Goal: Register for event/course: Sign up to attend an event or enroll in a course

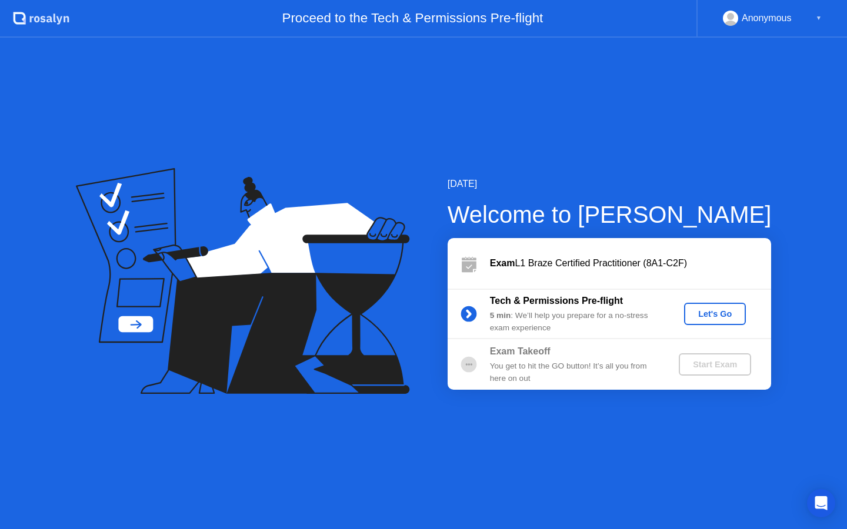
click at [708, 310] on div "Let's Go" at bounding box center [715, 313] width 52 height 9
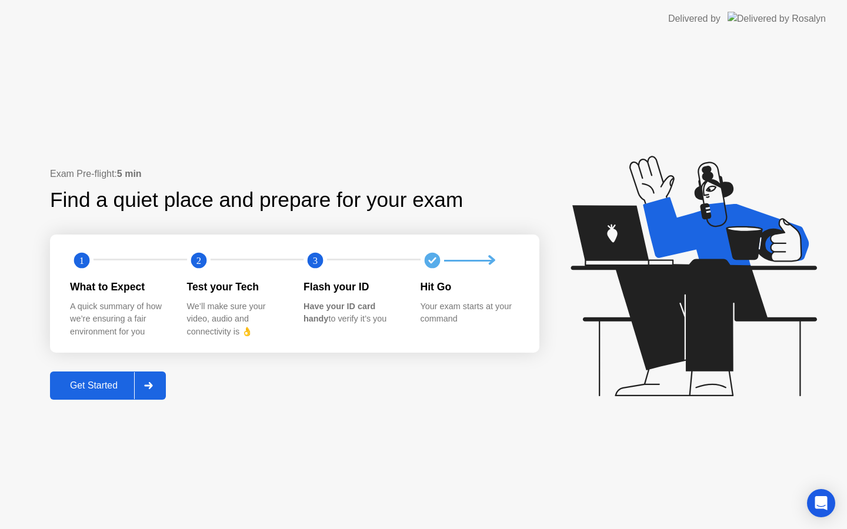
click at [105, 384] on div "Get Started" at bounding box center [94, 386] width 81 height 11
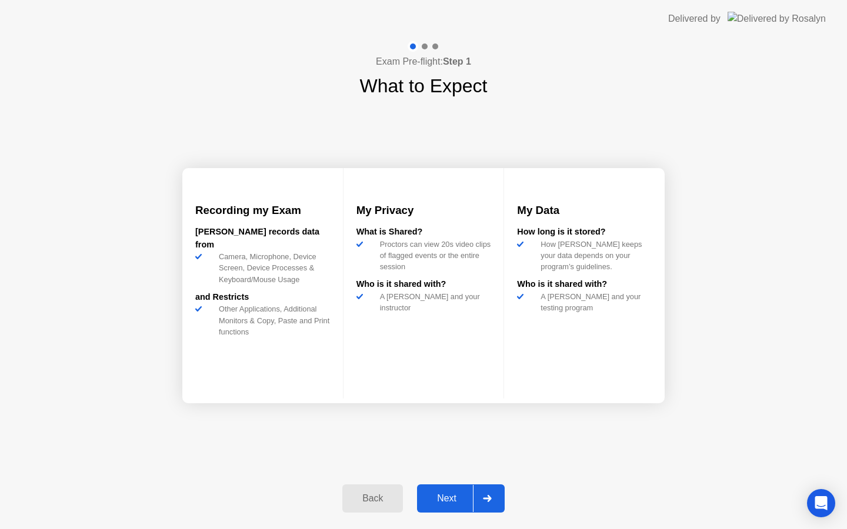
click at [452, 500] on div "Next" at bounding box center [447, 499] width 52 height 11
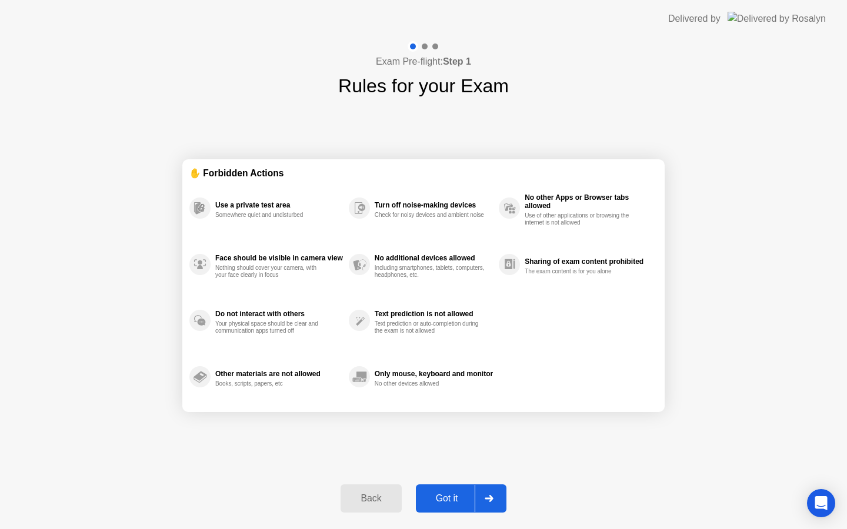
click at [452, 500] on div "Got it" at bounding box center [446, 499] width 55 height 11
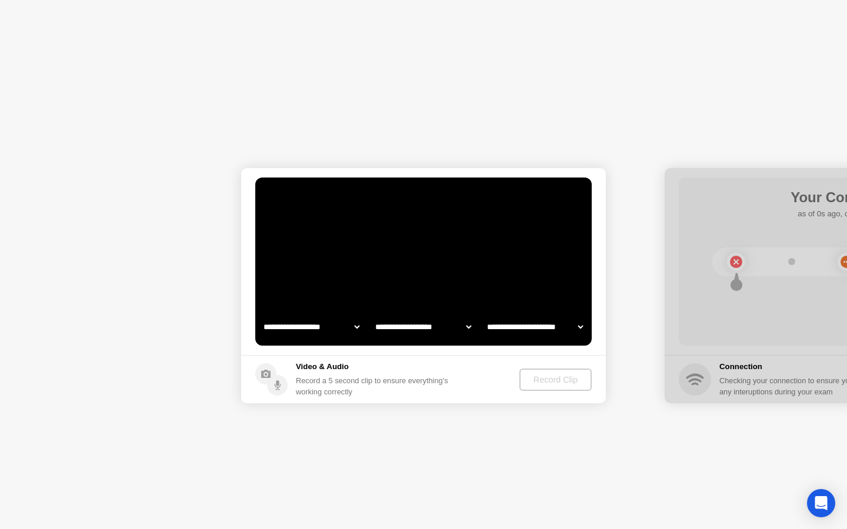
select select "**********"
select select "*******"
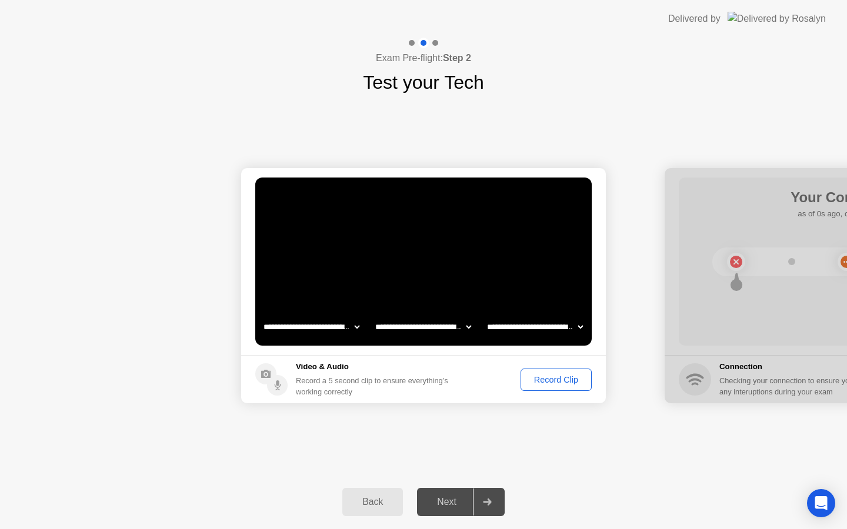
click at [554, 377] on div "Record Clip" at bounding box center [556, 379] width 63 height 9
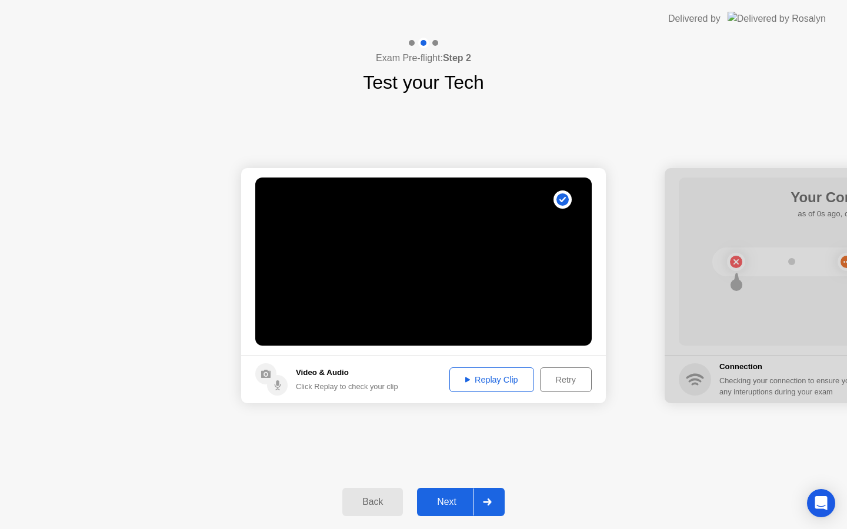
click at [471, 379] on div "Replay Clip" at bounding box center [492, 379] width 76 height 9
click at [444, 501] on div "Next" at bounding box center [447, 502] width 52 height 11
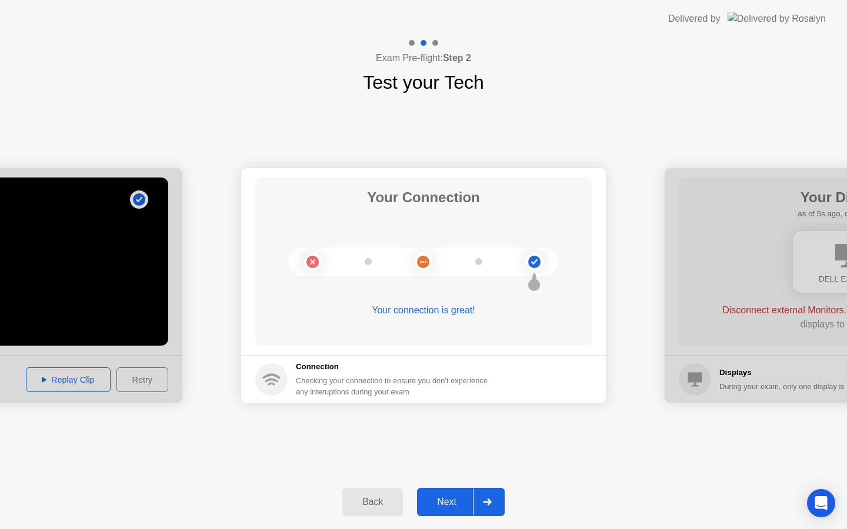
click at [441, 500] on div "Next" at bounding box center [447, 502] width 52 height 11
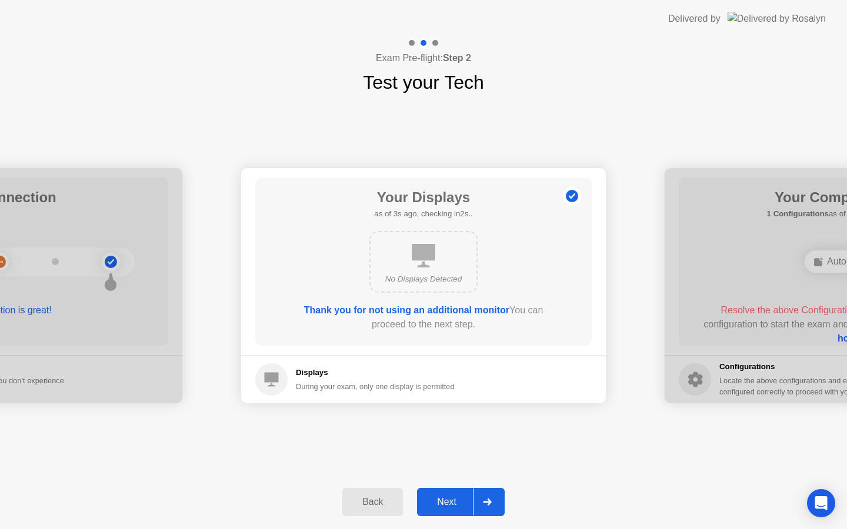
click at [448, 502] on div "Next" at bounding box center [447, 502] width 52 height 11
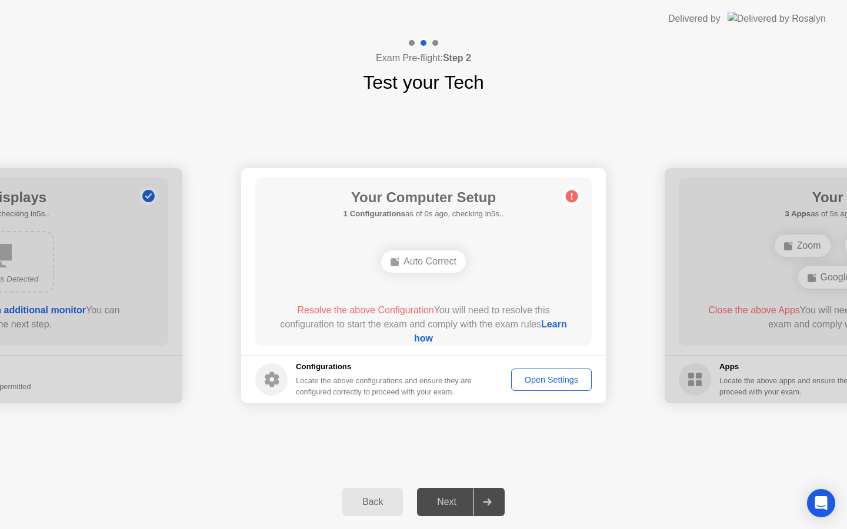
click at [434, 261] on div "Auto Correct" at bounding box center [423, 262] width 85 height 22
click at [396, 258] on ellipse at bounding box center [398, 260] width 4 height 4
click at [559, 385] on div "Open Settings" at bounding box center [551, 379] width 72 height 9
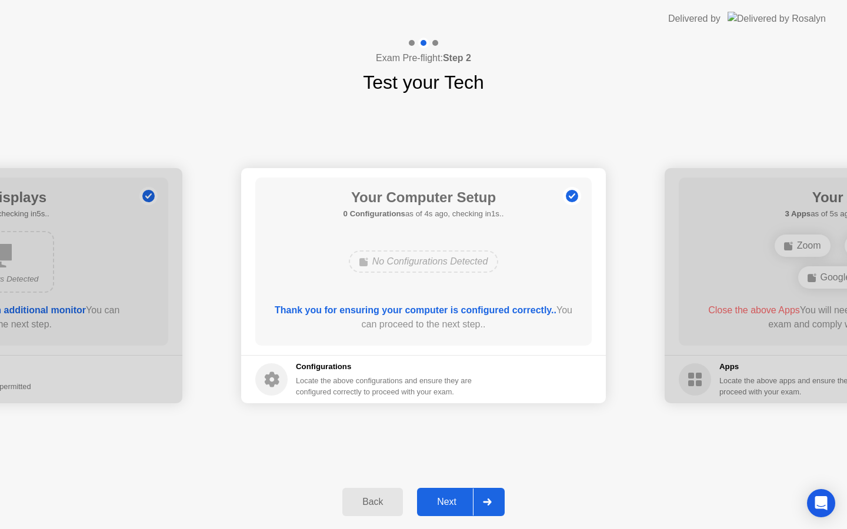
click at [455, 507] on div "Next" at bounding box center [447, 502] width 52 height 11
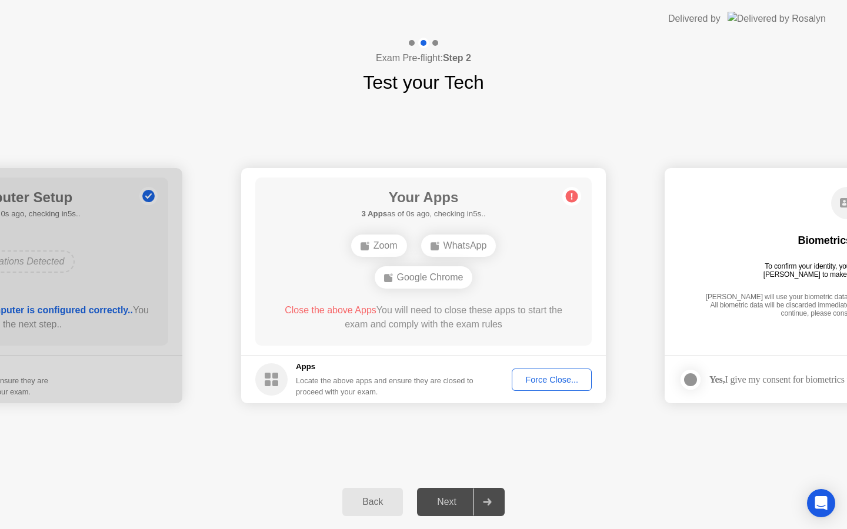
click at [554, 384] on div "Force Close..." at bounding box center [552, 379] width 72 height 9
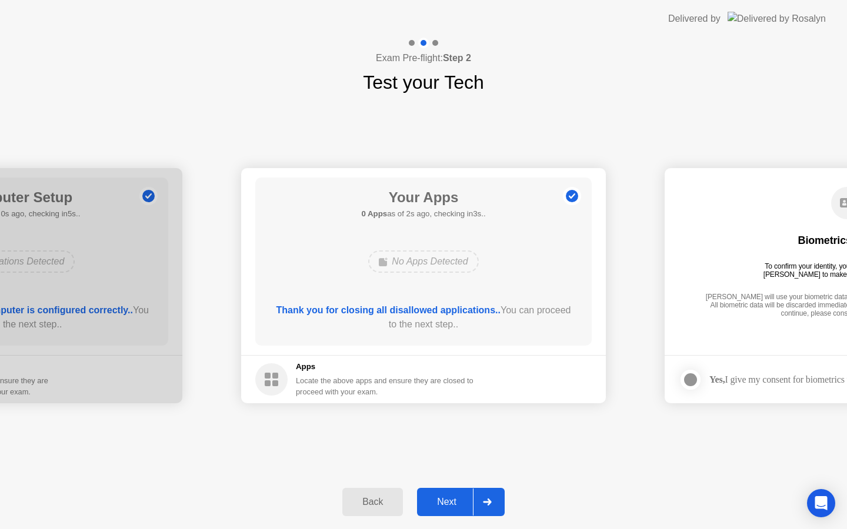
click at [451, 501] on div "Next" at bounding box center [447, 502] width 52 height 11
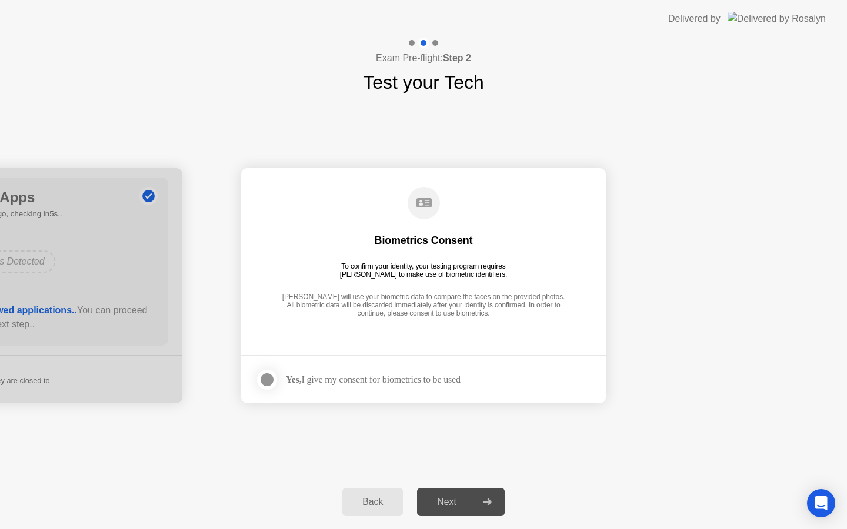
click at [451, 501] on div "Next" at bounding box center [447, 502] width 52 height 11
click at [453, 465] on div "**********" at bounding box center [423, 285] width 847 height 379
click at [269, 379] on div at bounding box center [267, 380] width 14 height 14
click at [455, 506] on div "Next" at bounding box center [447, 502] width 52 height 11
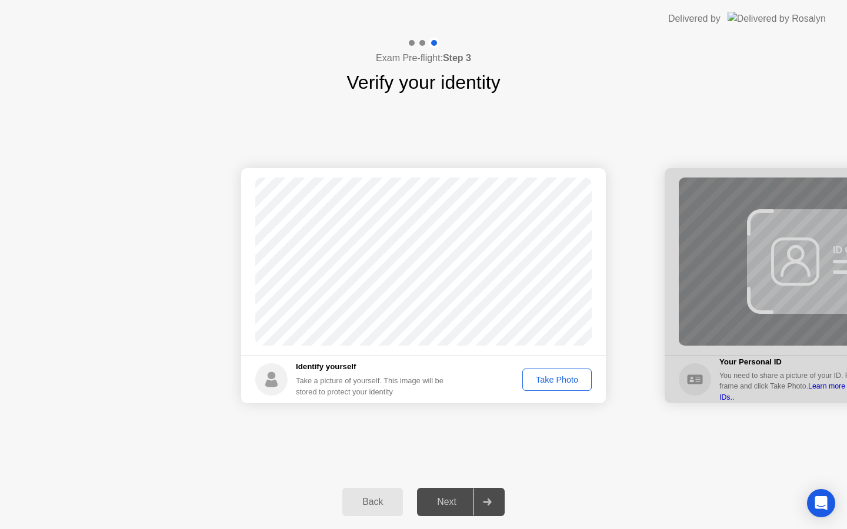
click at [543, 380] on div "Take Photo" at bounding box center [556, 379] width 61 height 9
click at [442, 508] on div "Next" at bounding box center [447, 502] width 52 height 11
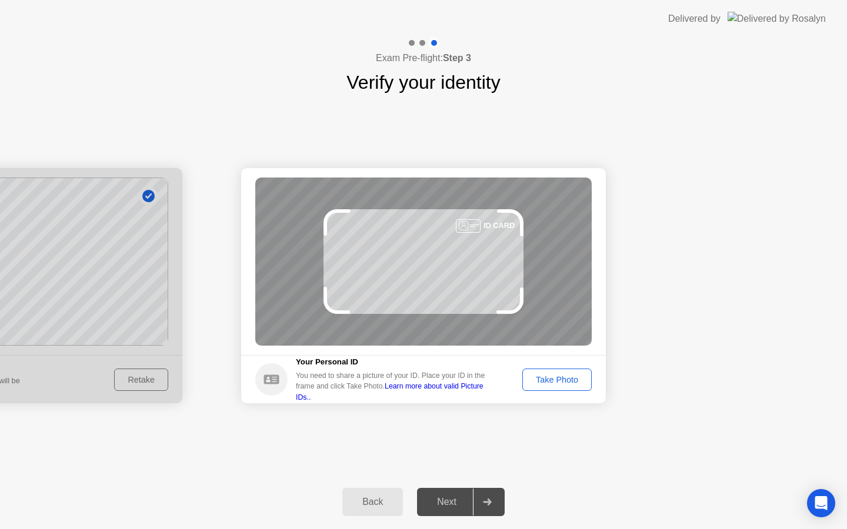
click at [546, 376] on div "Take Photo" at bounding box center [556, 379] width 61 height 9
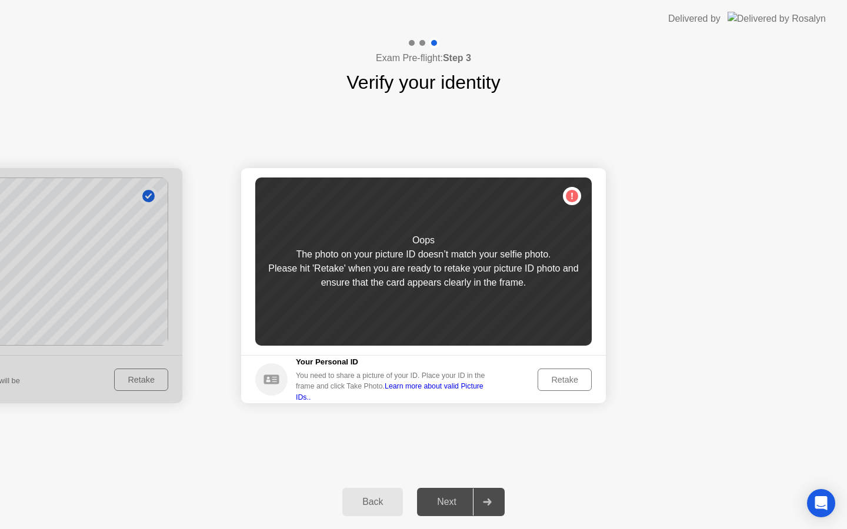
click at [175, 366] on div at bounding box center [0, 285] width 365 height 235
click at [137, 384] on div at bounding box center [0, 285] width 365 height 235
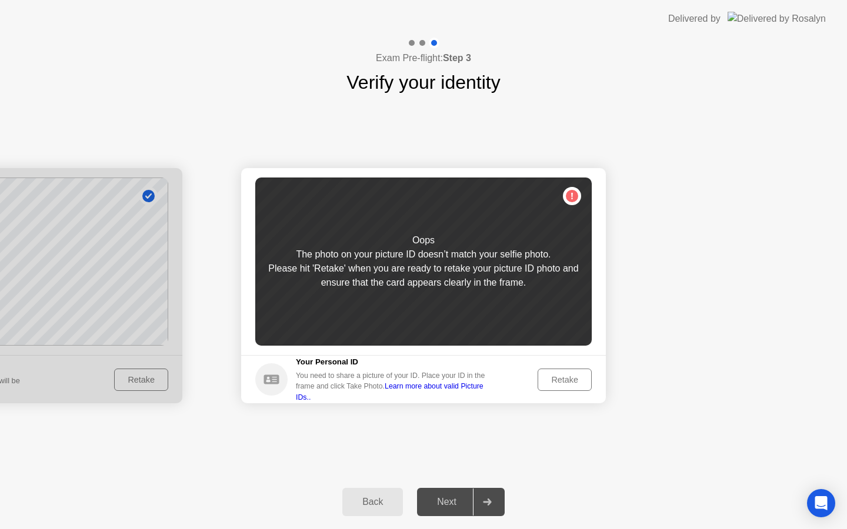
click at [421, 379] on div "You need to share a picture of your ID. Place your ID in the frame and click Ta…" at bounding box center [395, 387] width 198 height 32
click at [367, 493] on button "Back" at bounding box center [372, 502] width 61 height 28
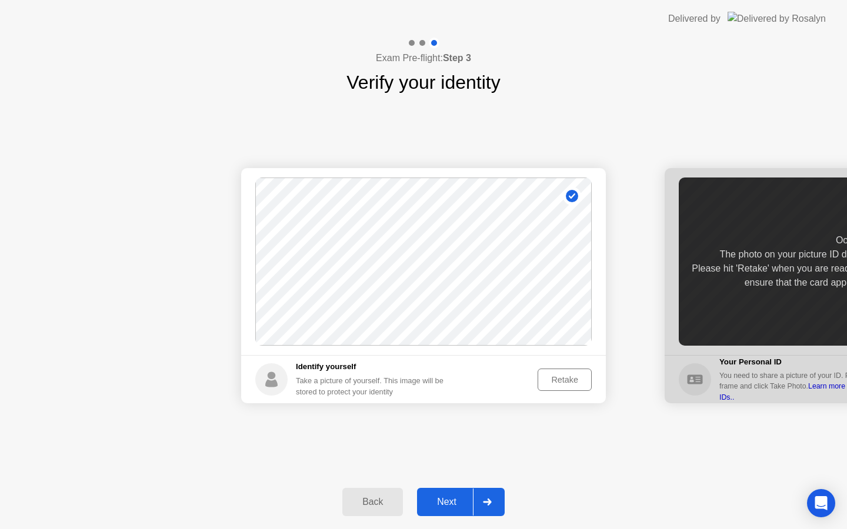
click at [564, 381] on div "Retake" at bounding box center [565, 379] width 46 height 9
click at [546, 375] on div "Take Photo" at bounding box center [556, 379] width 61 height 9
click at [448, 498] on div "Next" at bounding box center [447, 502] width 52 height 11
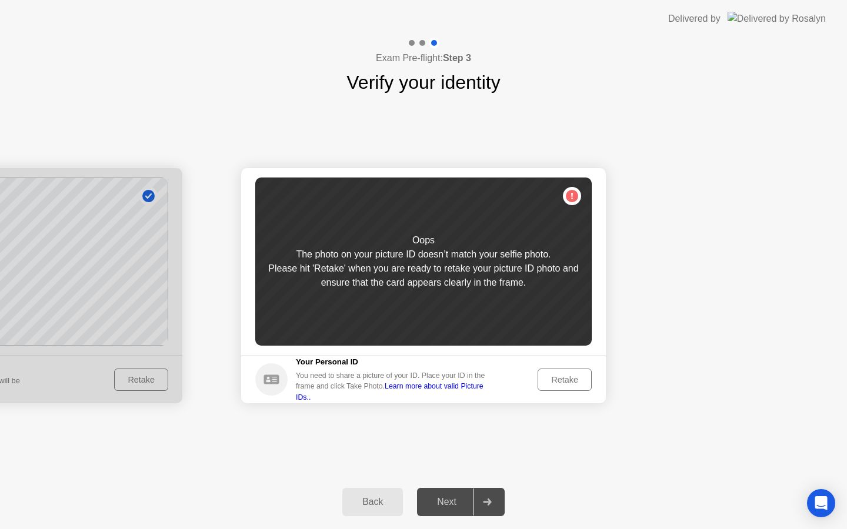
click at [562, 379] on div "Retake" at bounding box center [565, 379] width 46 height 9
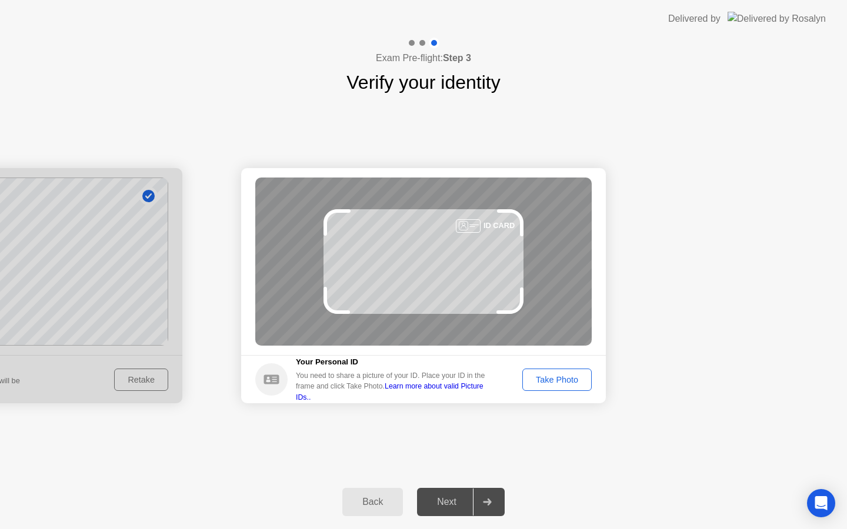
click at [562, 379] on div "Take Photo" at bounding box center [556, 379] width 61 height 9
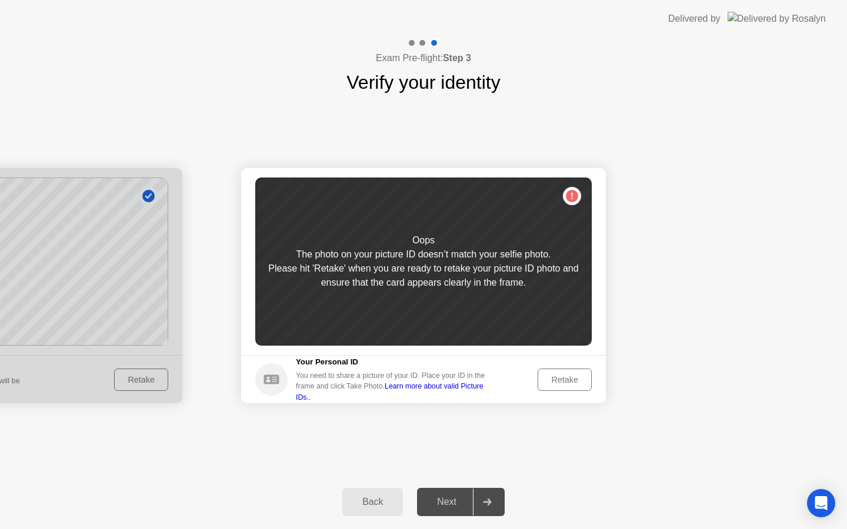
click at [562, 379] on div "Retake" at bounding box center [565, 379] width 46 height 9
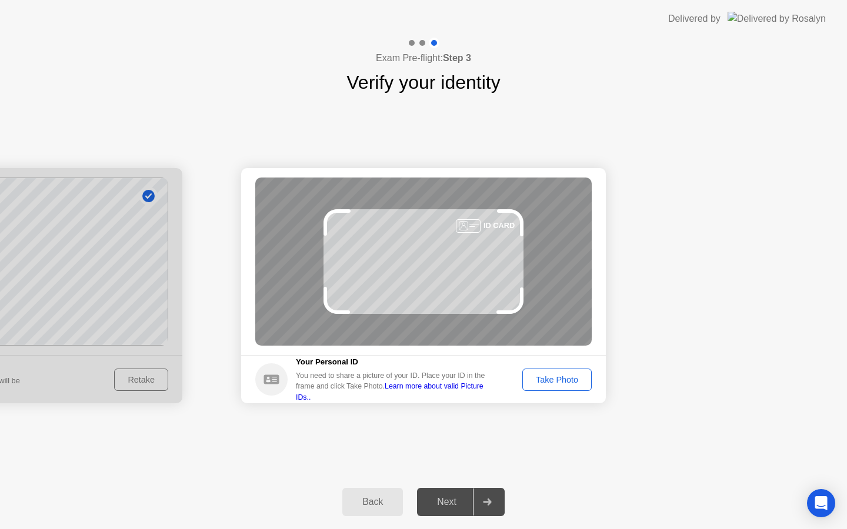
click at [562, 379] on div "Take Photo" at bounding box center [556, 379] width 61 height 9
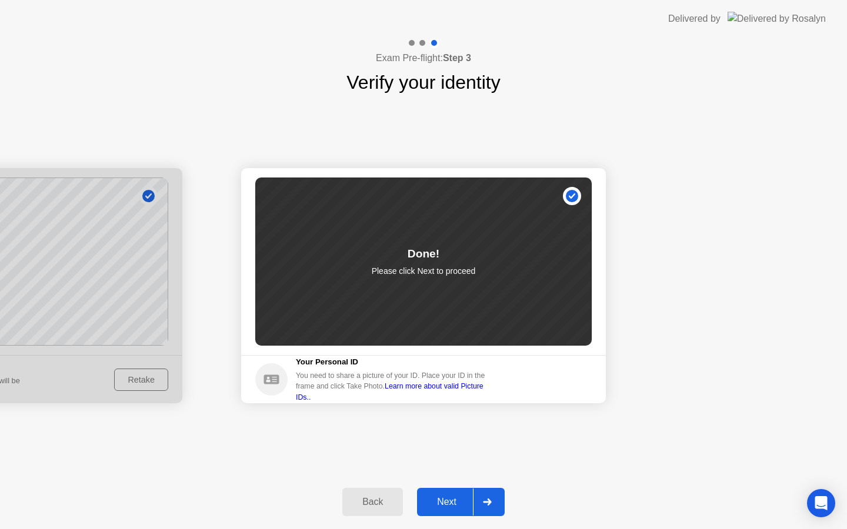
click at [448, 500] on div "Next" at bounding box center [447, 502] width 52 height 11
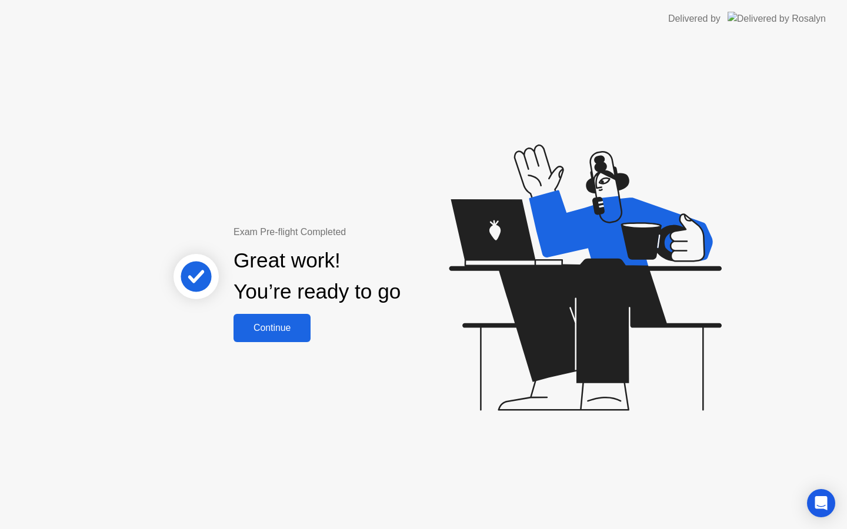
click at [291, 325] on div "Continue" at bounding box center [272, 328] width 70 height 11
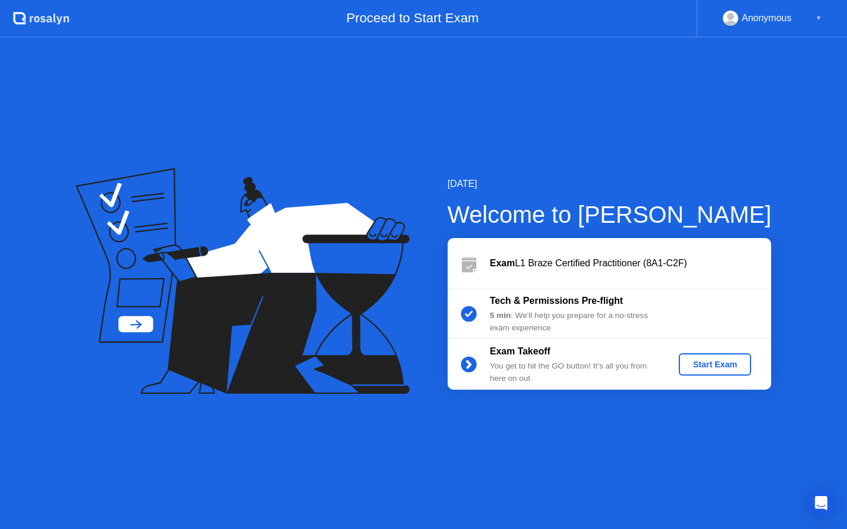
click at [705, 364] on div "Start Exam" at bounding box center [714, 364] width 63 height 9
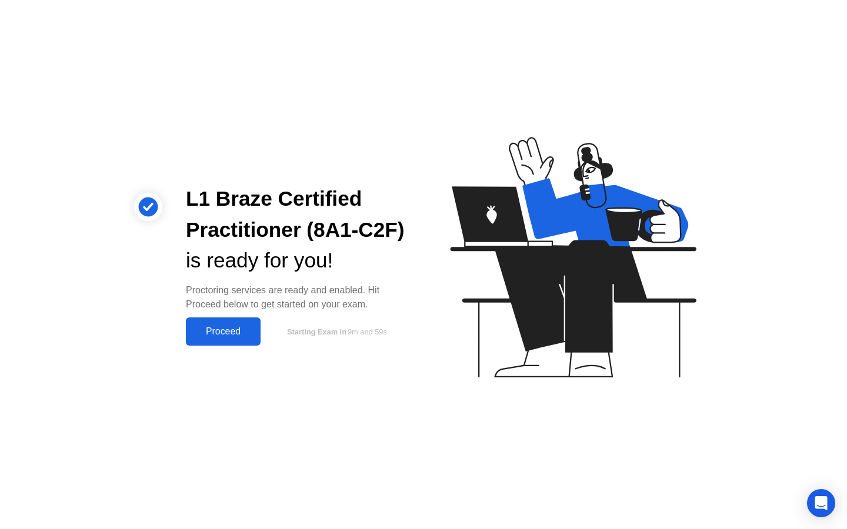
click at [240, 327] on div "Proceed" at bounding box center [223, 331] width 68 height 11
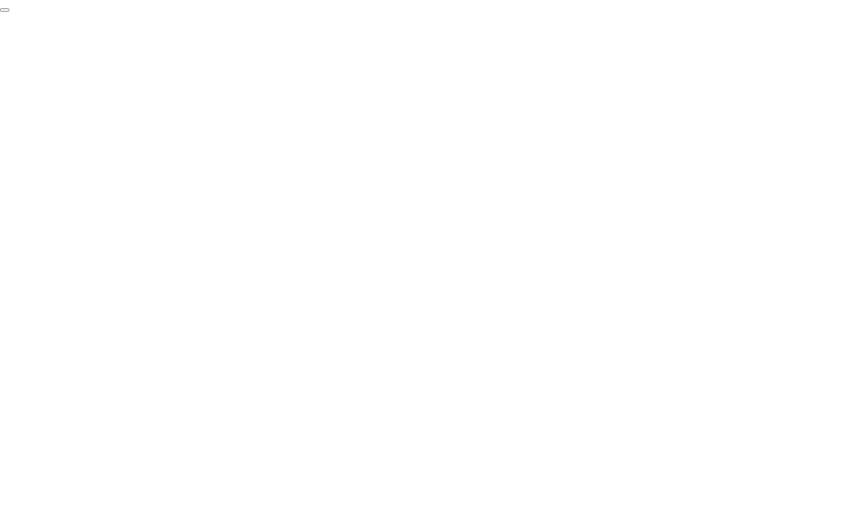
click div "End Proctoring Session"
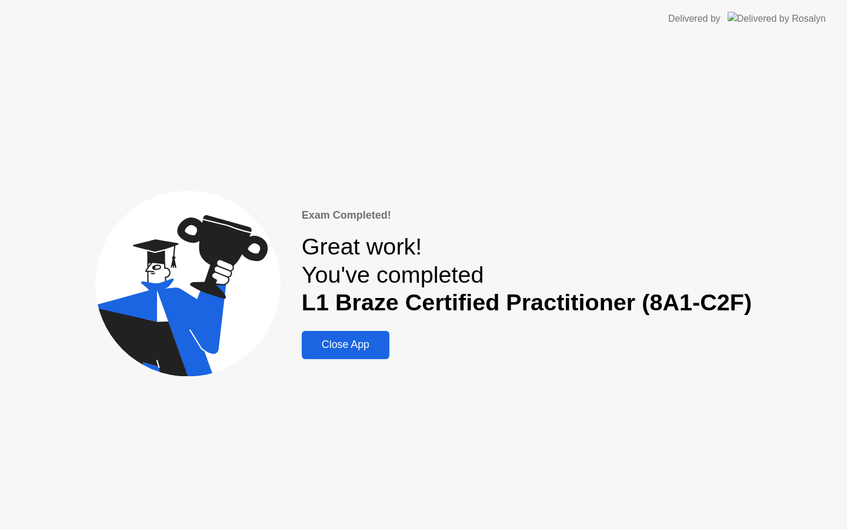
click at [362, 345] on div "Close App" at bounding box center [345, 345] width 81 height 12
